Goal: Contribute content

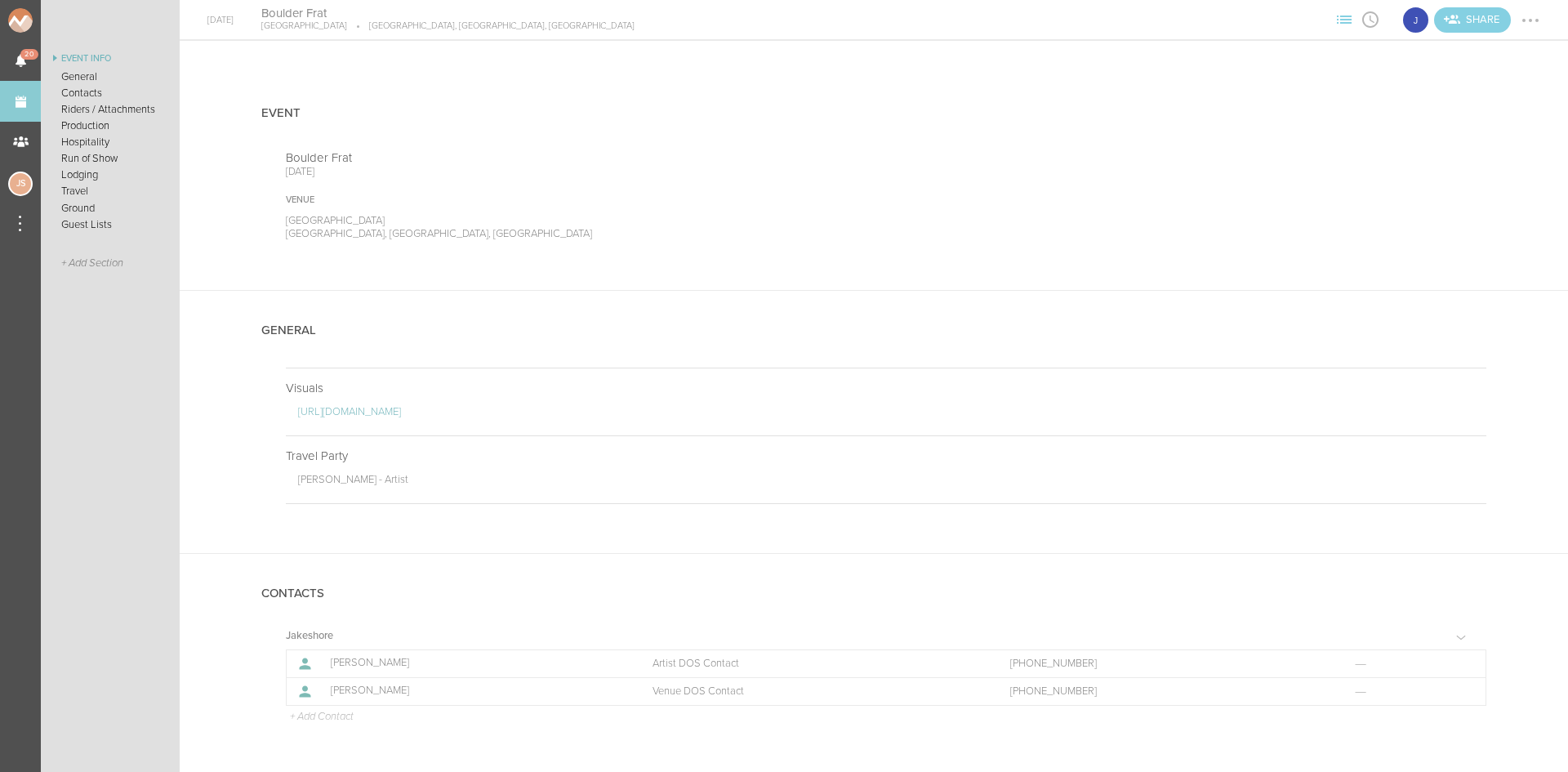
scroll to position [408, 0]
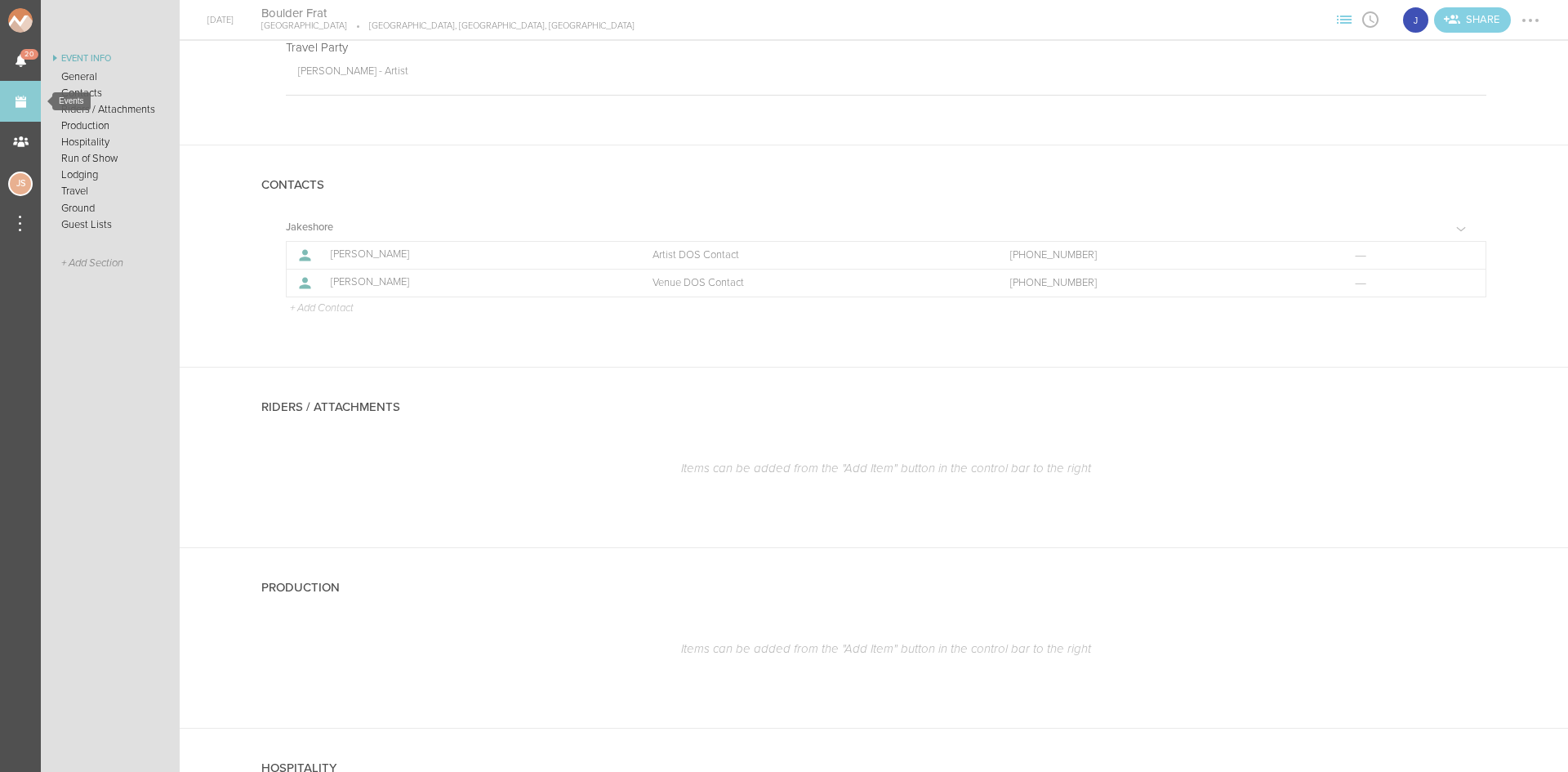
click at [32, 101] on link "Events" at bounding box center [20, 101] width 41 height 41
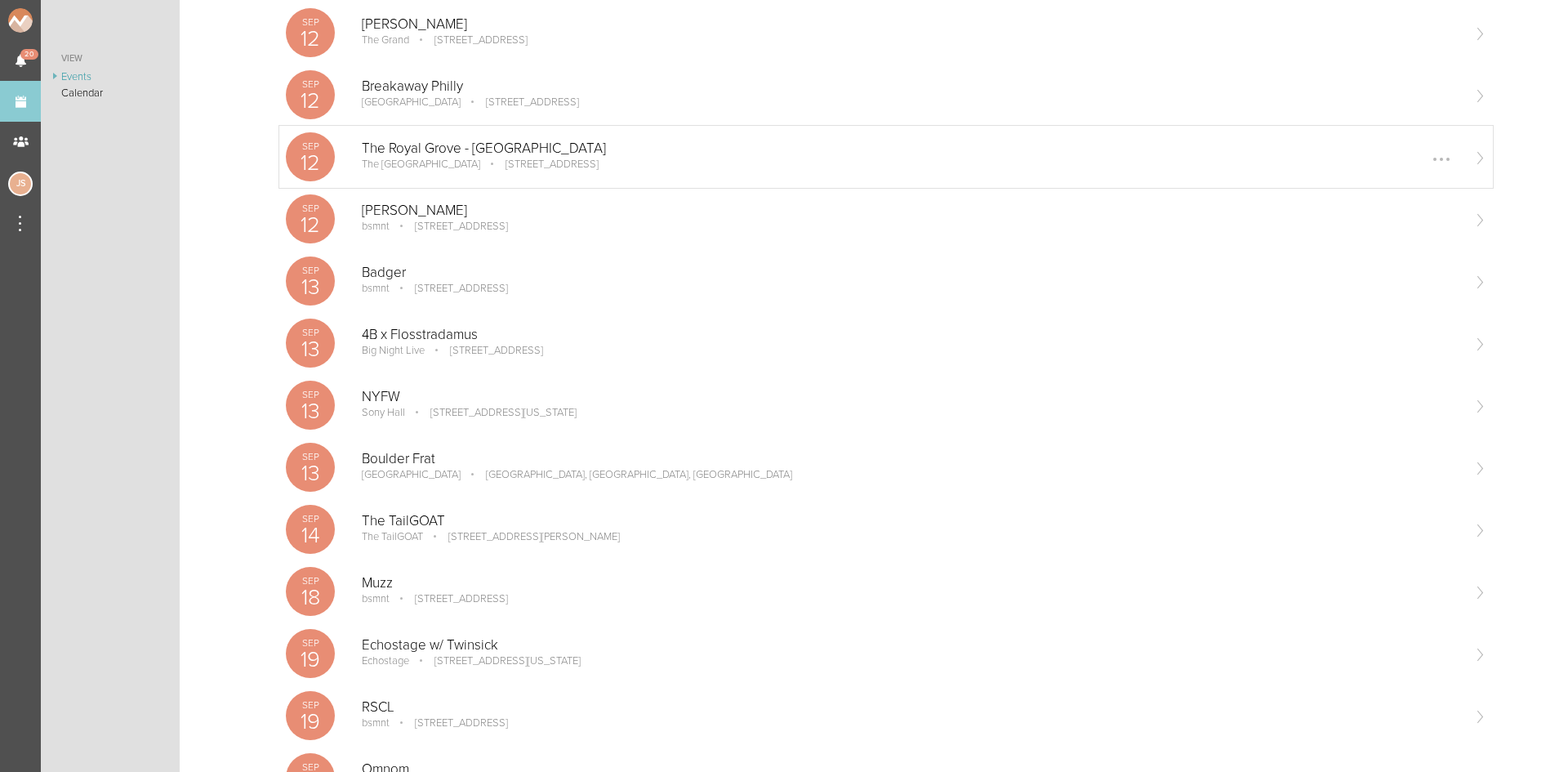
scroll to position [490, 0]
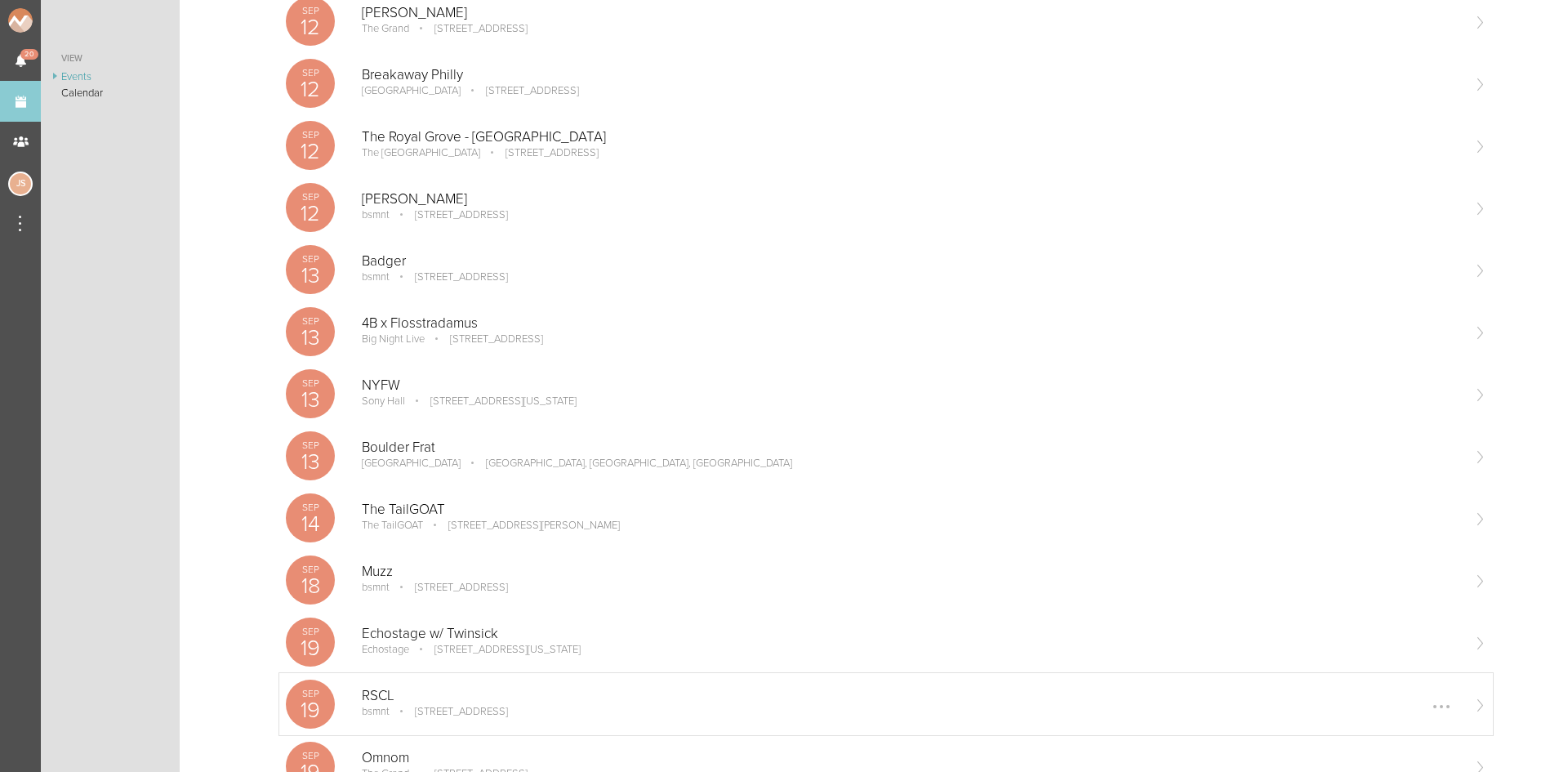
click at [420, 706] on p "[STREET_ADDRESS]" at bounding box center [450, 711] width 116 height 13
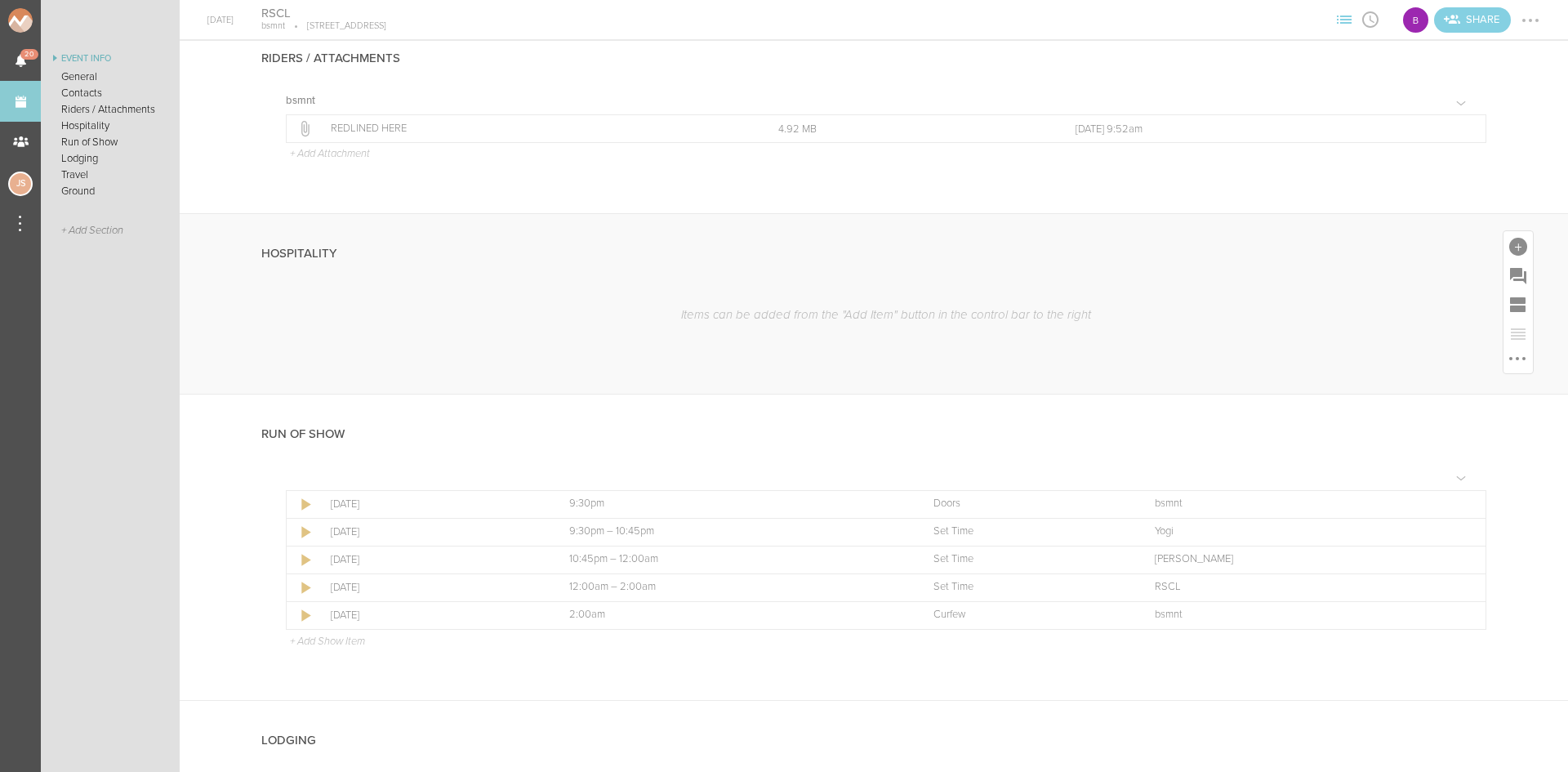
scroll to position [735, 0]
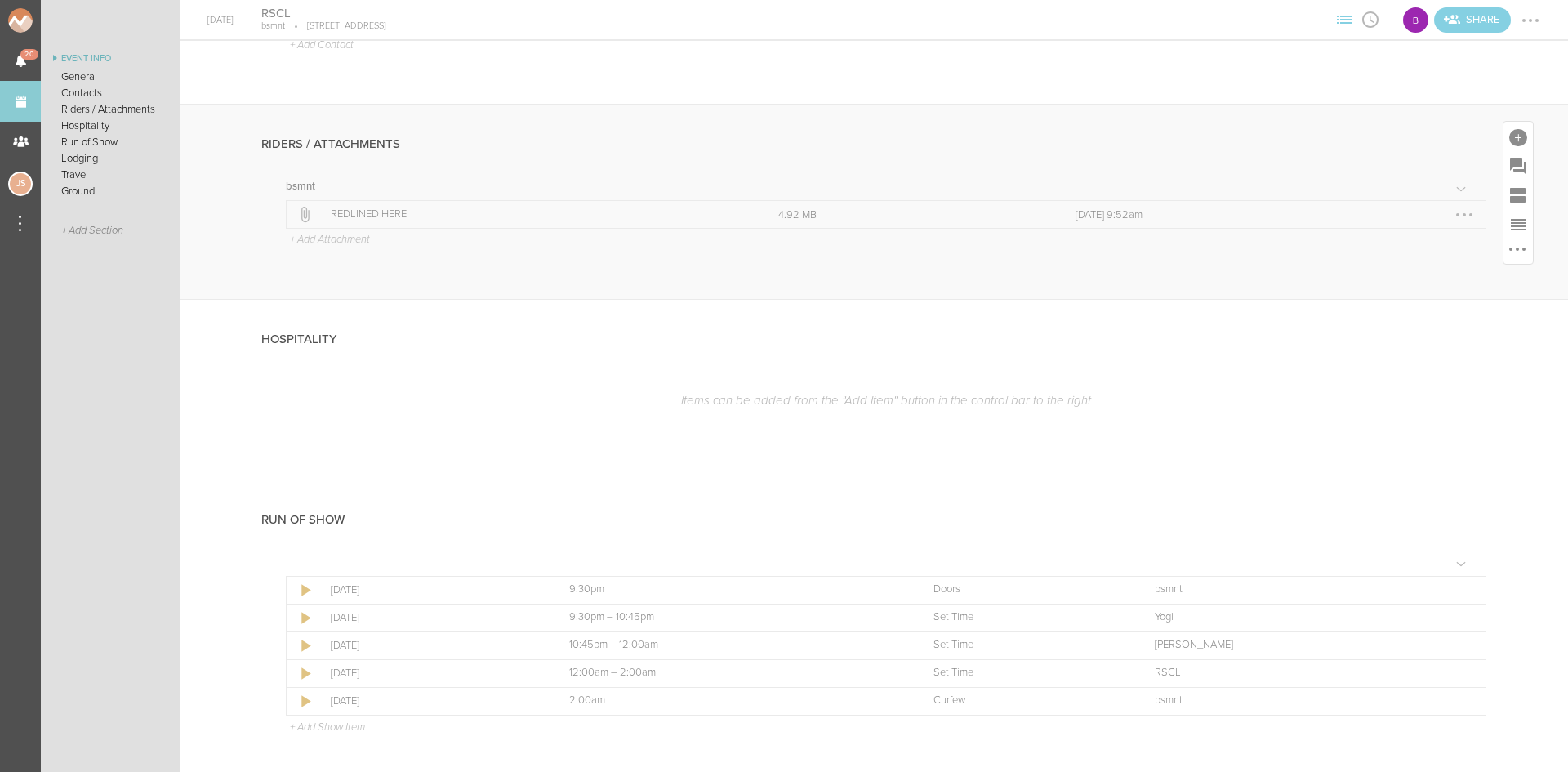
click at [1451, 209] on div at bounding box center [1464, 215] width 26 height 26
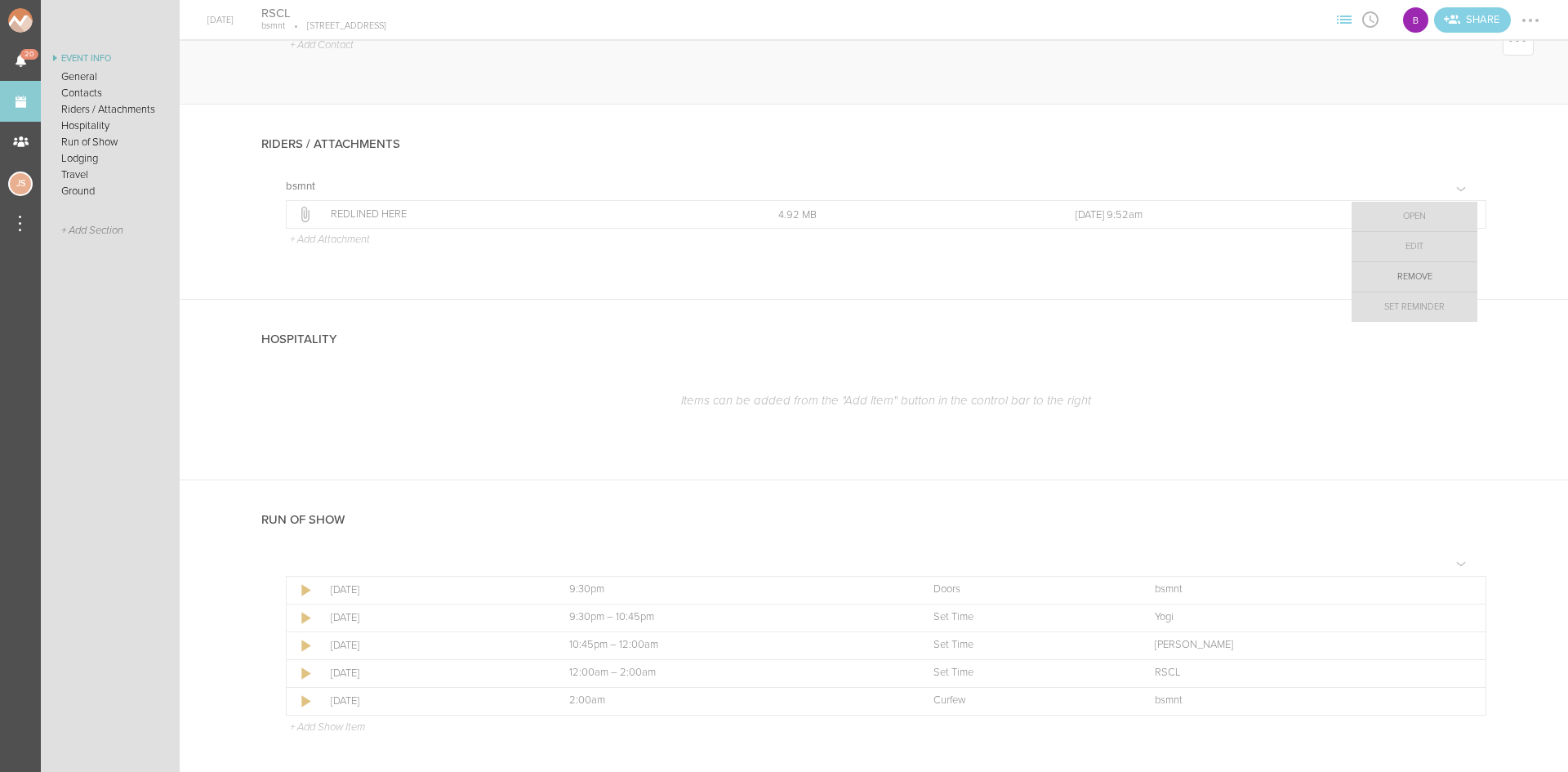
drag, startPoint x: 1427, startPoint y: 274, endPoint x: 861, endPoint y: 76, distance: 600.5
click at [1427, 274] on link "Remove" at bounding box center [1414, 276] width 126 height 29
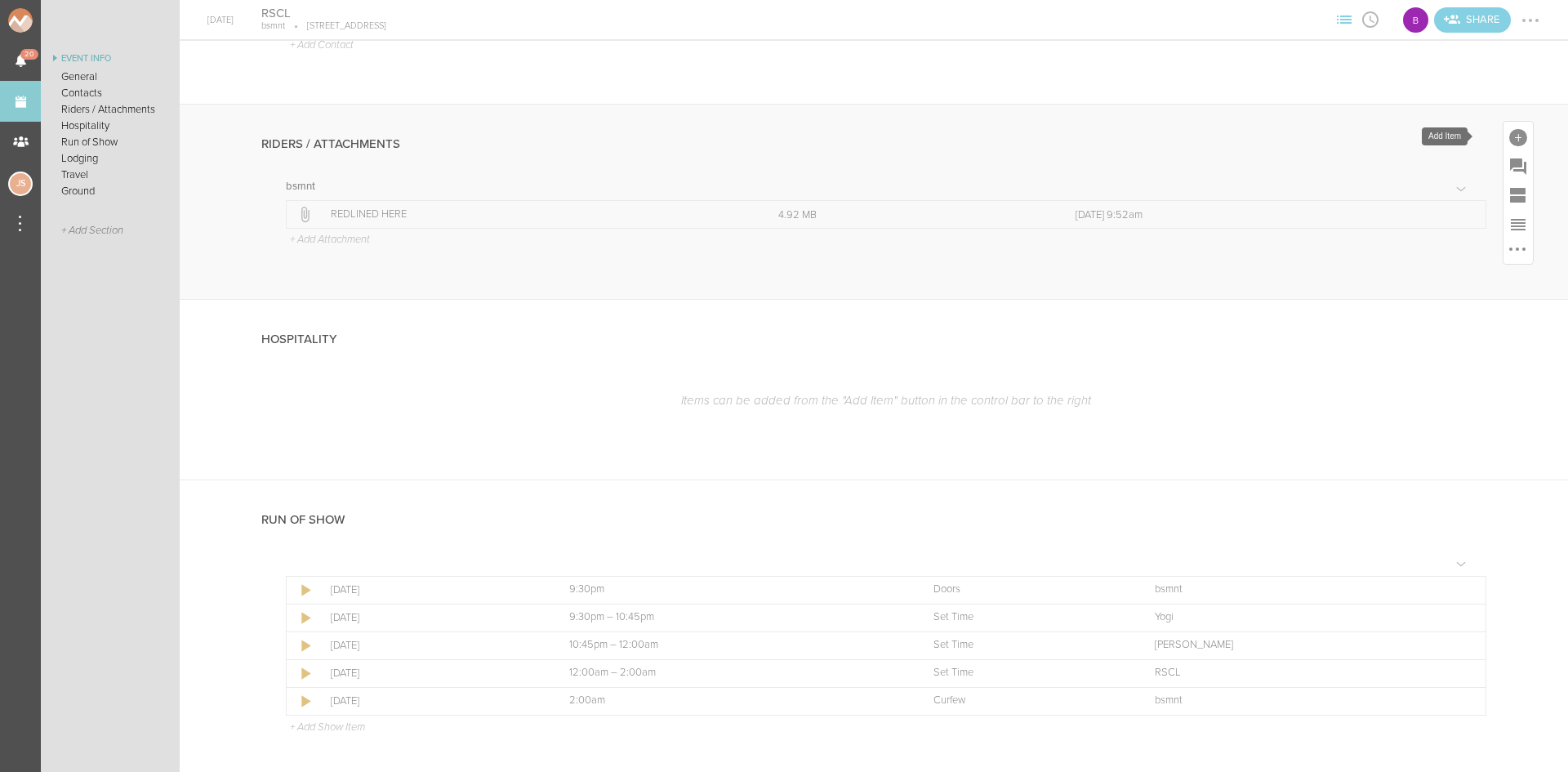
click at [1512, 131] on div at bounding box center [1518, 138] width 18 height 18
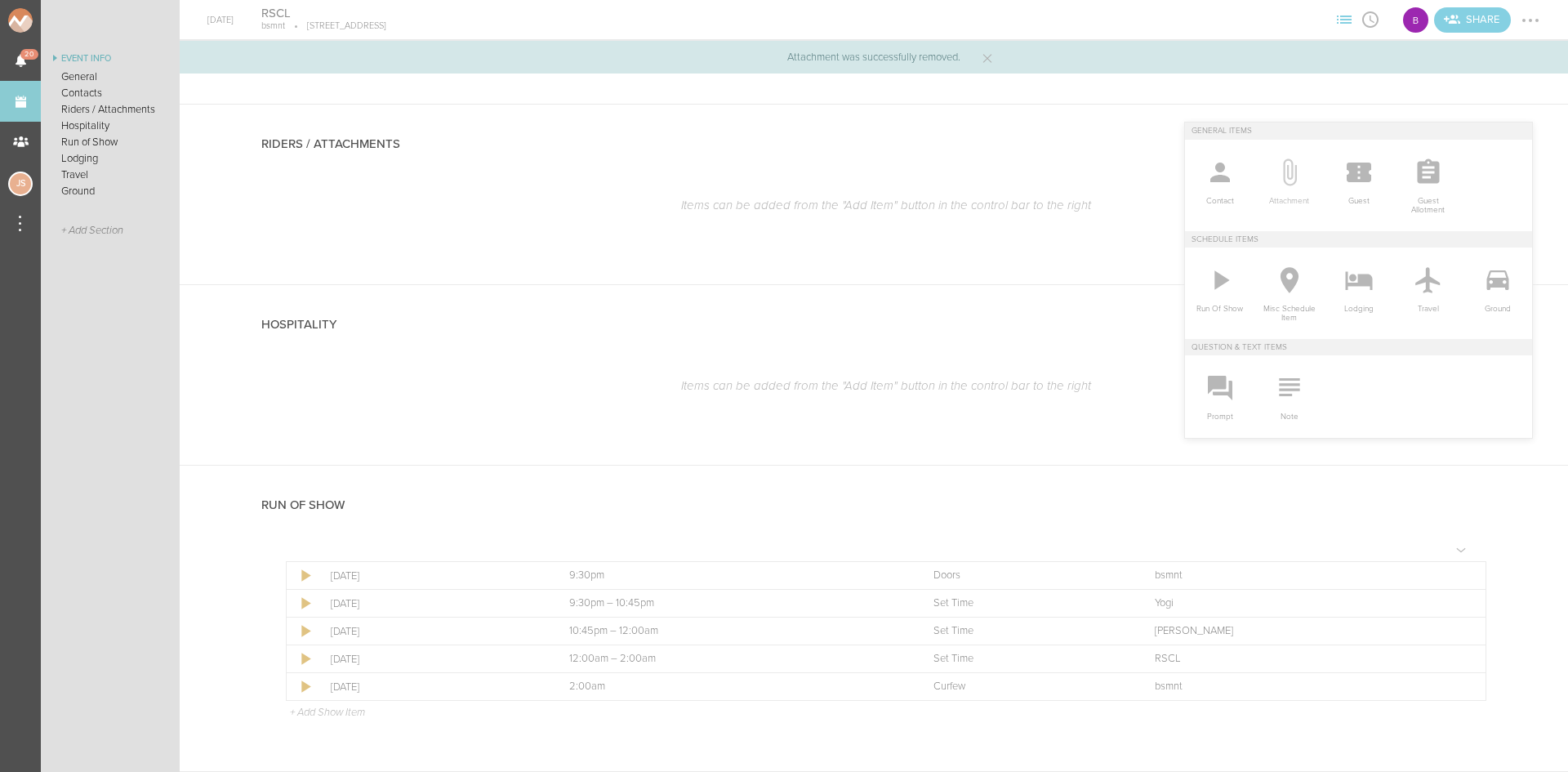
click at [1283, 168] on icon at bounding box center [1290, 171] width 14 height 27
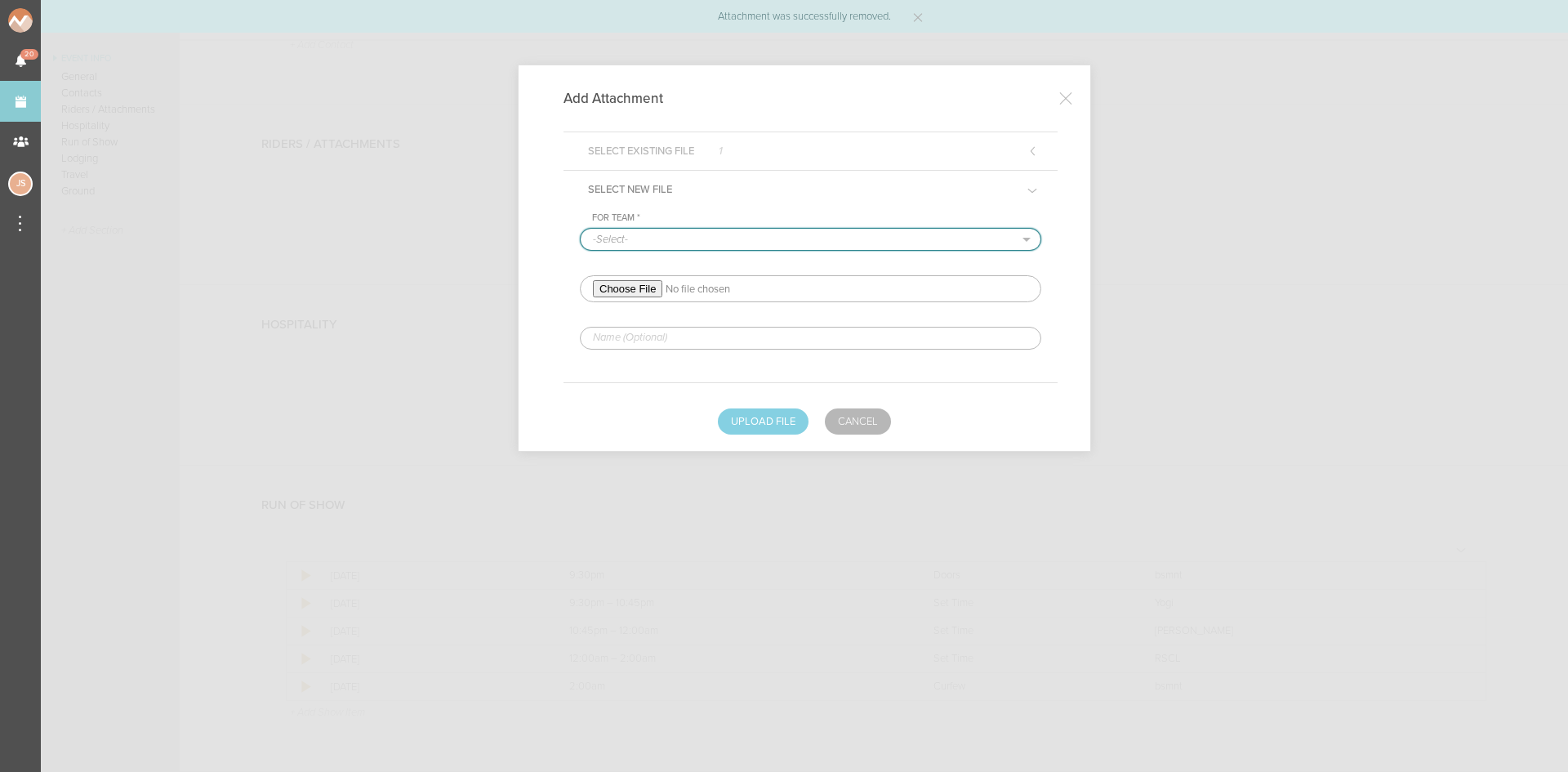
click at [750, 243] on select "-Select- bsmnt" at bounding box center [811, 239] width 460 height 21
select select "1884"
click at [581, 229] on select "-Select- bsmnt" at bounding box center [811, 239] width 460 height 21
click at [649, 286] on input "file" at bounding box center [810, 288] width 461 height 27
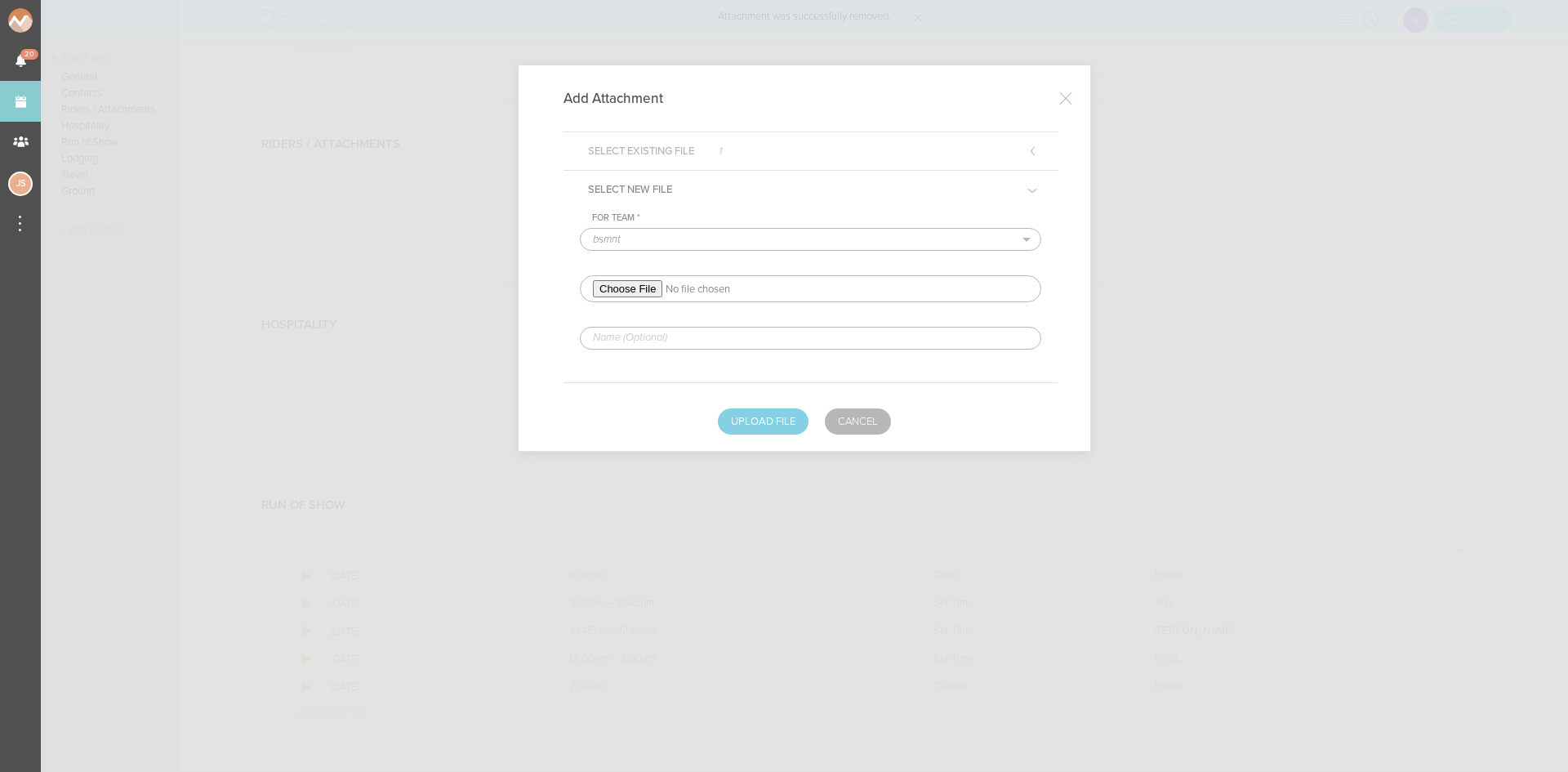
type input "C:\fakepath\RSCL Rider.pdf-REDLINED.pdf"
click at [724, 323] on div "For Team * -Select- bsmnt" at bounding box center [810, 280] width 461 height 136
click at [733, 353] on div "For Team * -Select- bsmnt" at bounding box center [810, 294] width 494 height 173
click at [728, 341] on input "text" at bounding box center [810, 338] width 461 height 23
type input "REDLINED HERE"
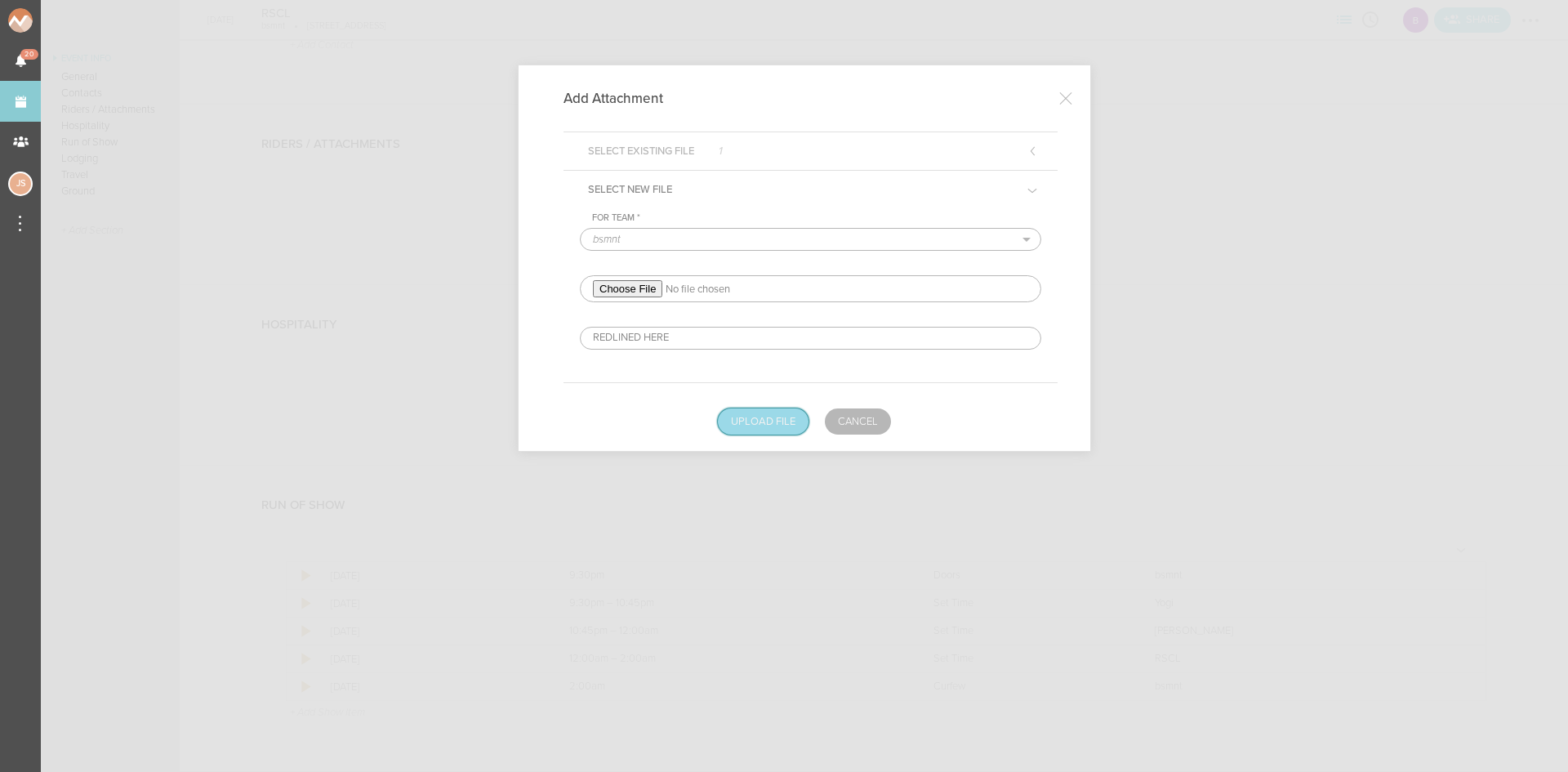
click at [760, 417] on button "Upload File" at bounding box center [763, 421] width 91 height 26
